Goal: Find contact information: Find contact information

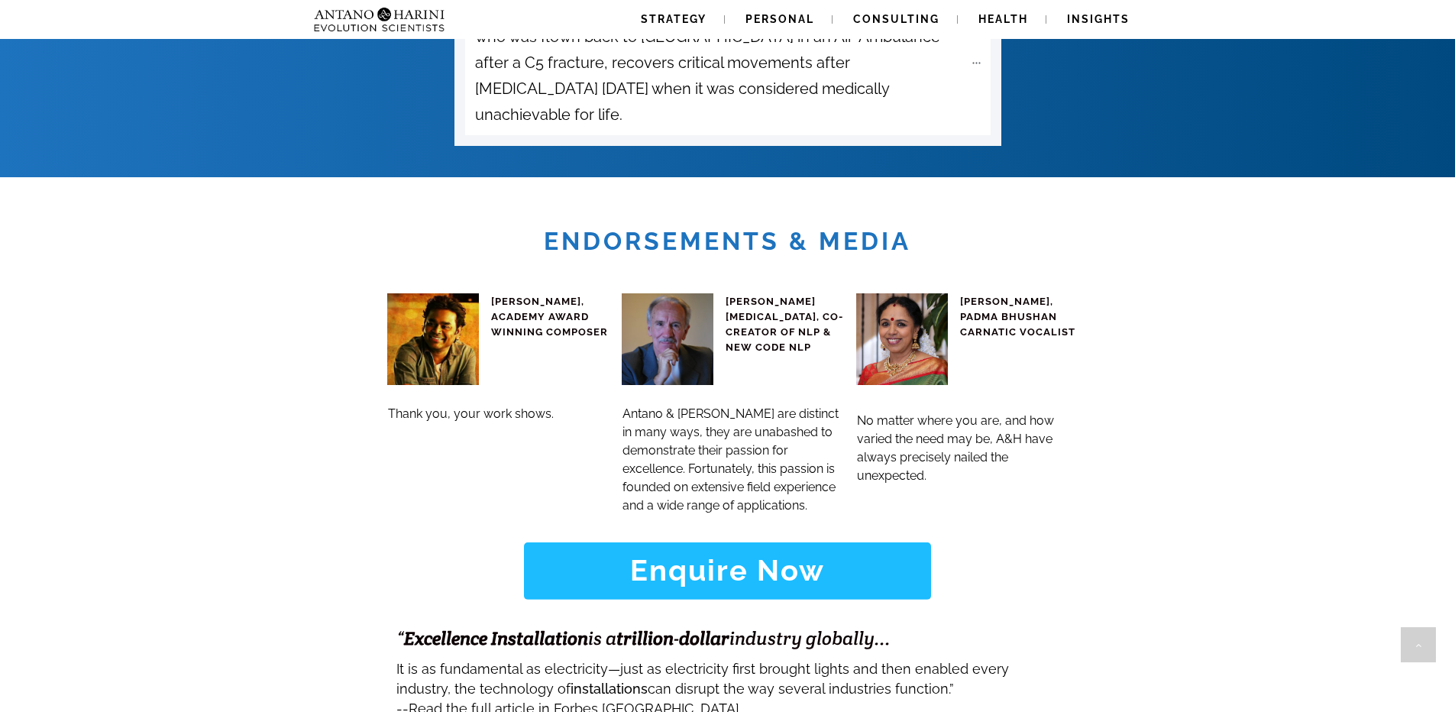
scroll to position [6411, 0]
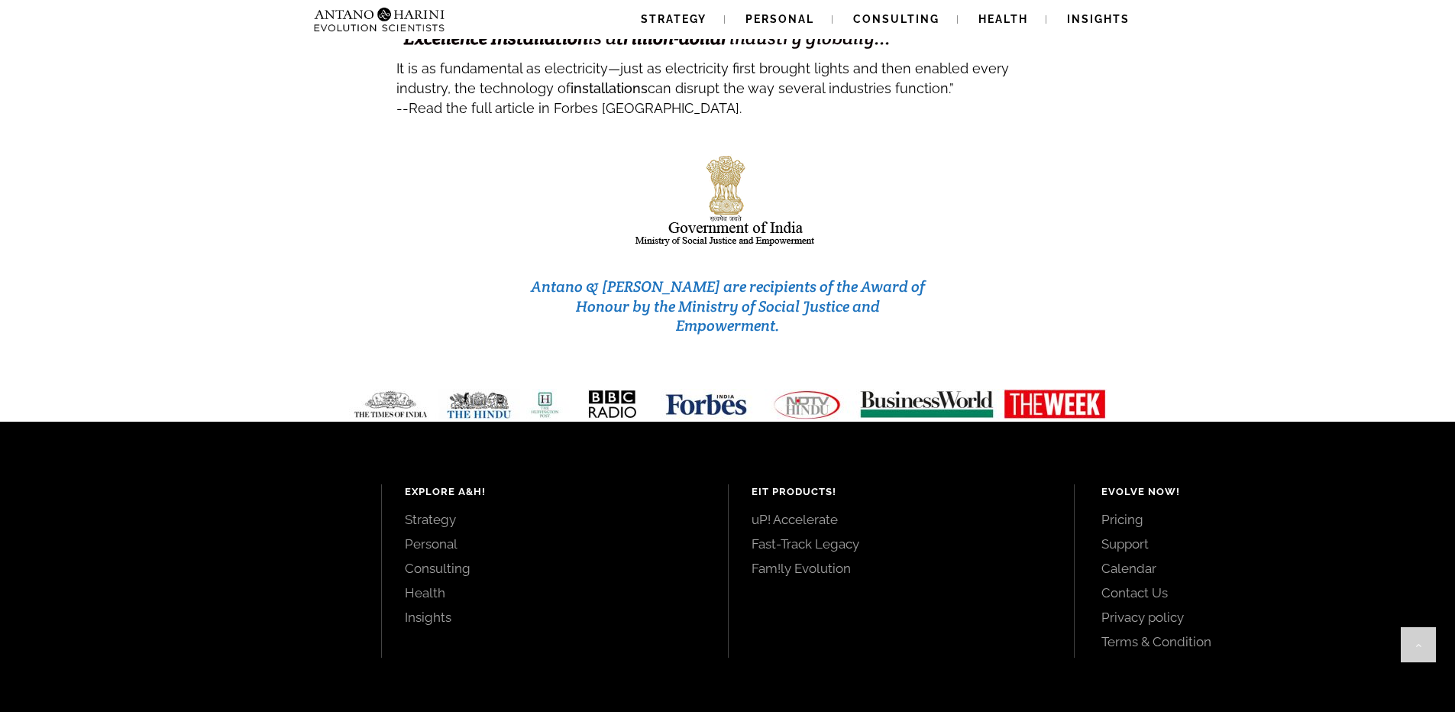
click at [1145, 584] on link "Contact Us" at bounding box center [1260, 592] width 319 height 17
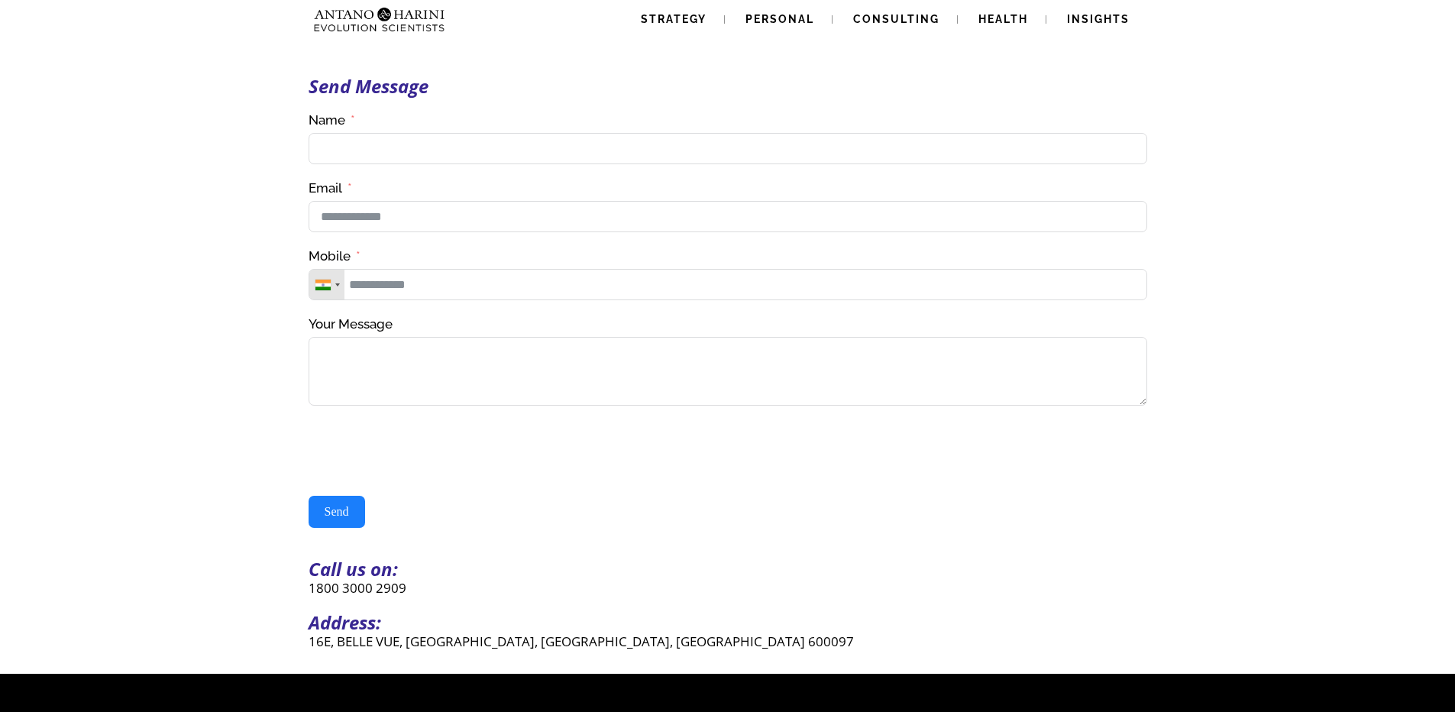
click at [361, 21] on img at bounding box center [349, 19] width 82 height 39
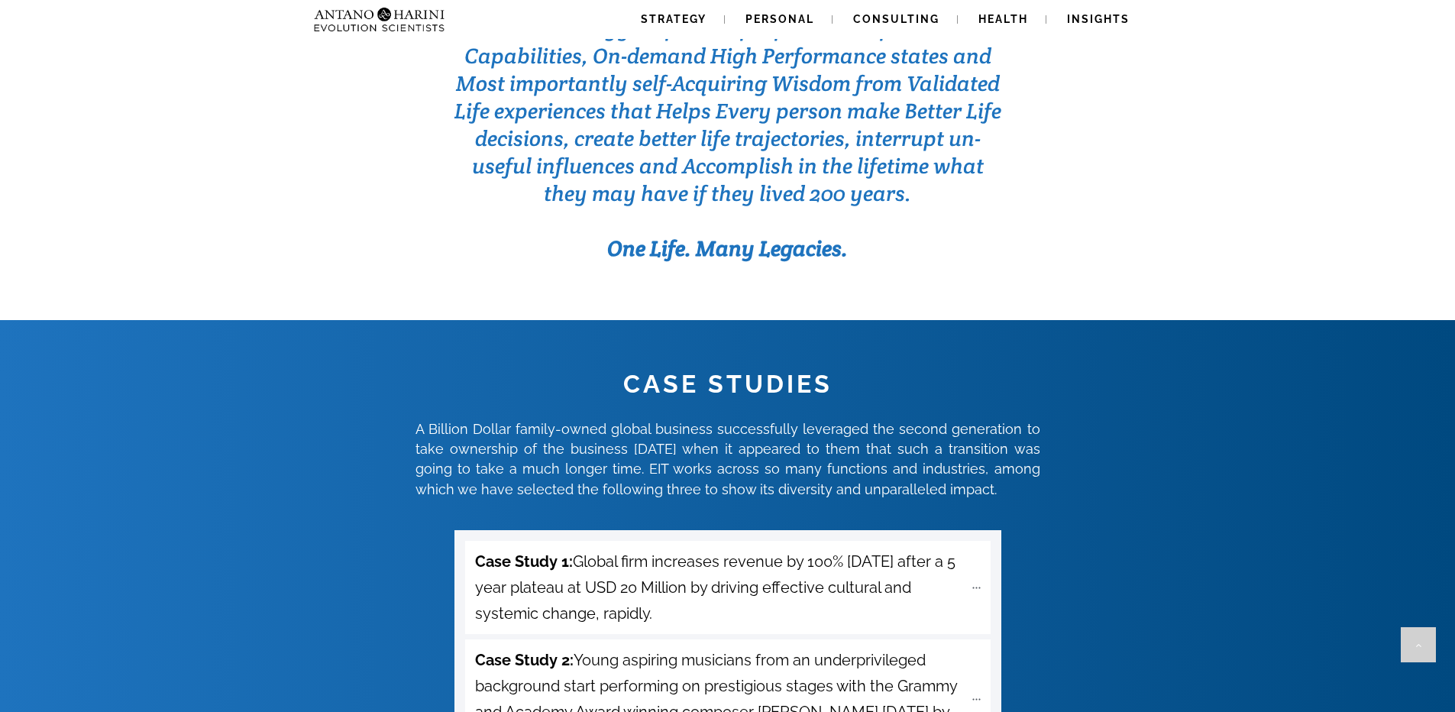
scroll to position [6411, 0]
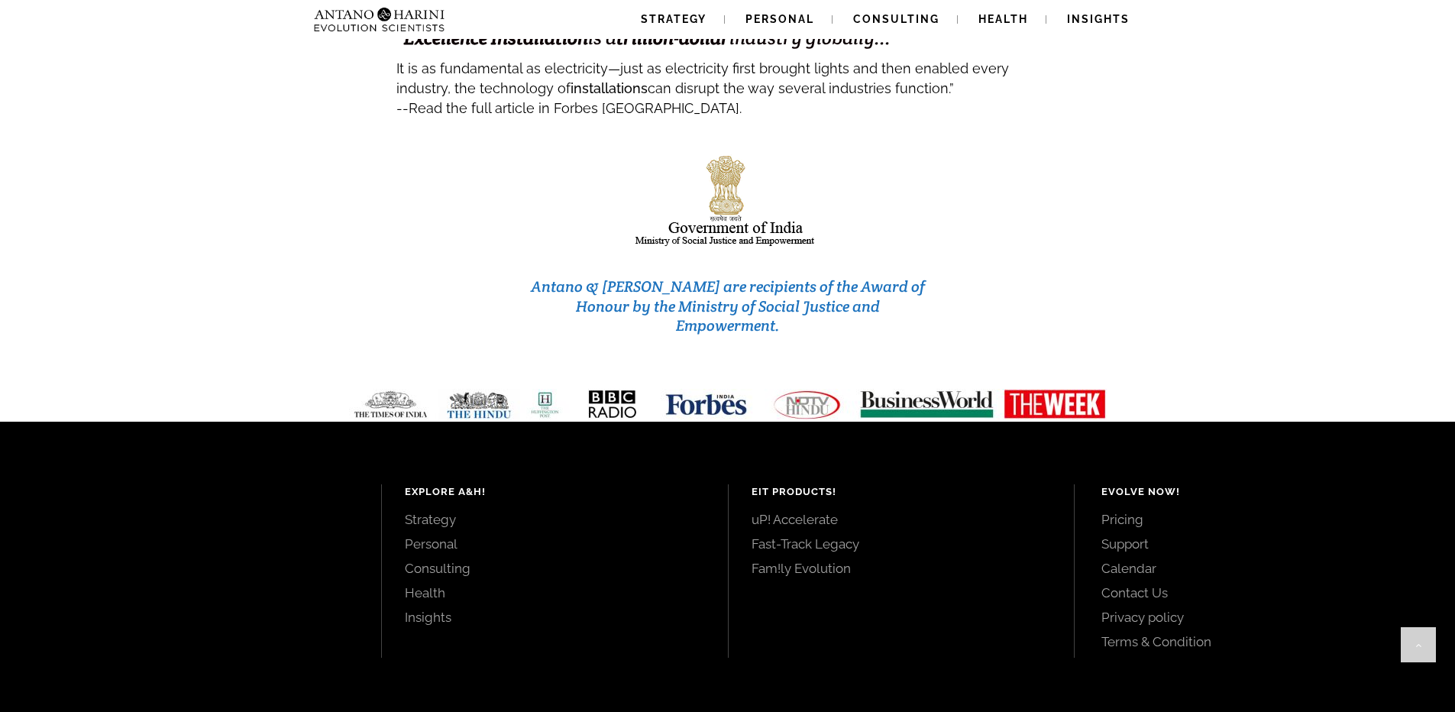
click at [1137, 535] on link "Support" at bounding box center [1260, 543] width 319 height 17
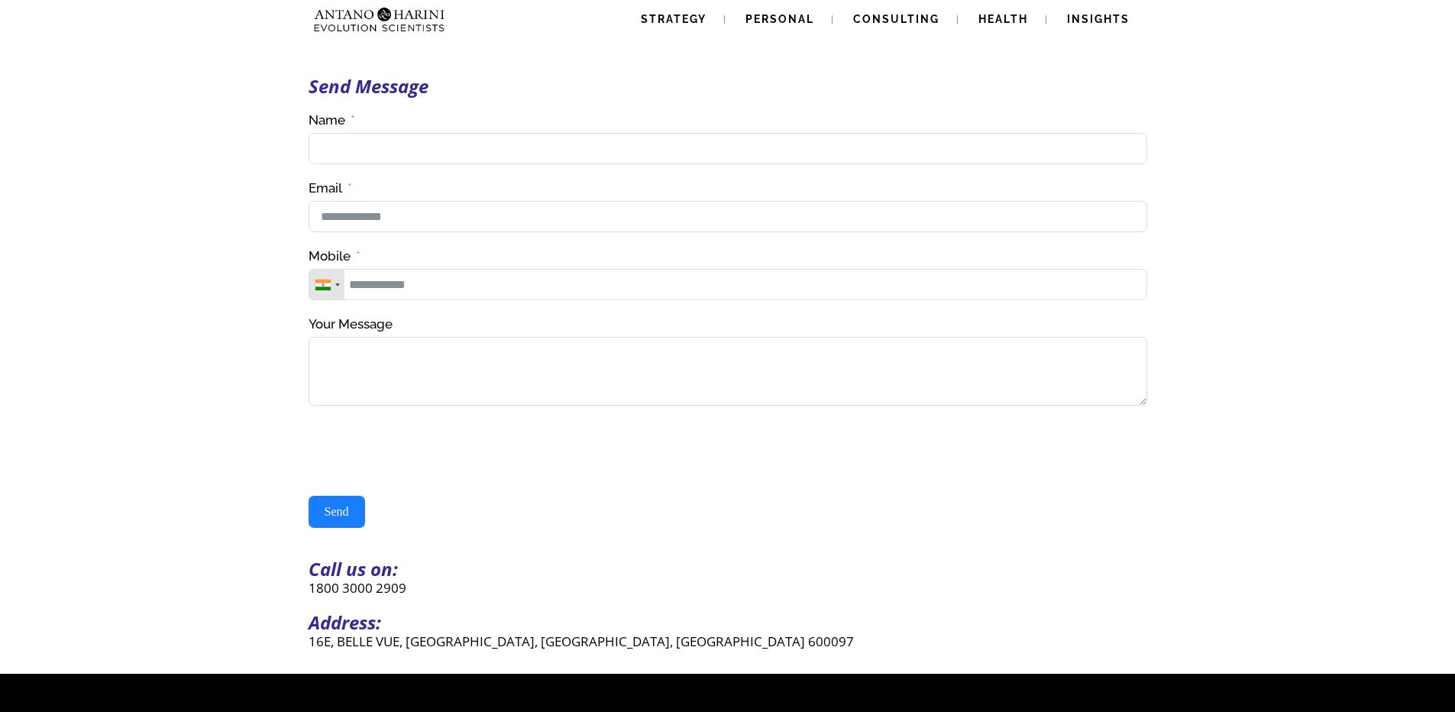
scroll to position [361, 0]
